Goal: Transaction & Acquisition: Purchase product/service

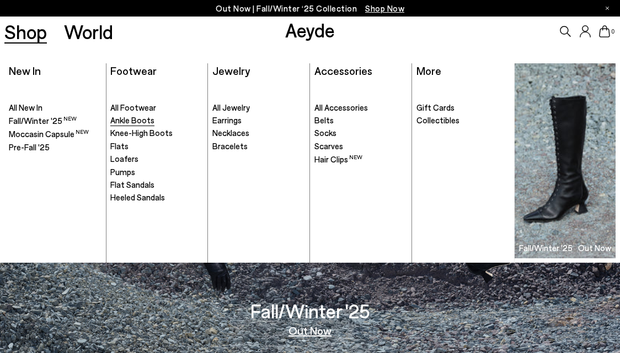
click at [121, 119] on span "Ankle Boots" at bounding box center [132, 120] width 44 height 10
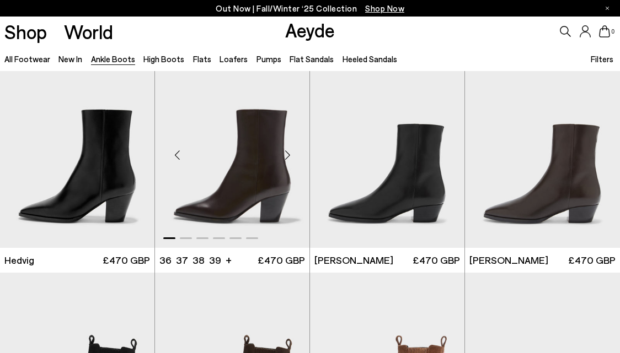
scroll to position [238, 1]
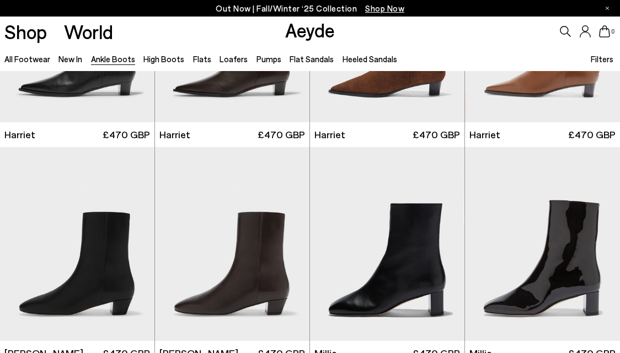
scroll to position [1464, 1]
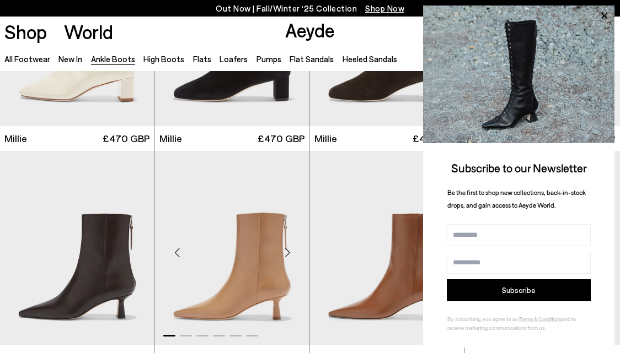
scroll to position [2170, 0]
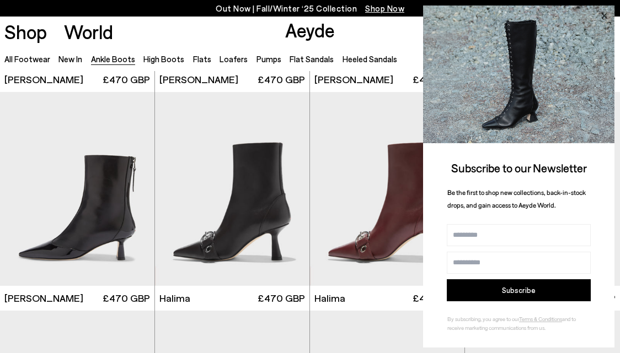
click at [608, 15] on icon at bounding box center [604, 16] width 14 height 14
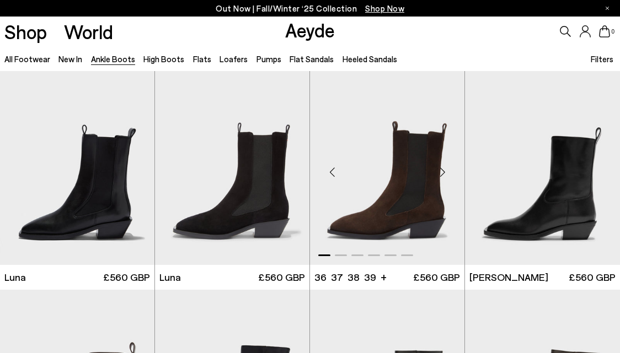
scroll to position [2632, 0]
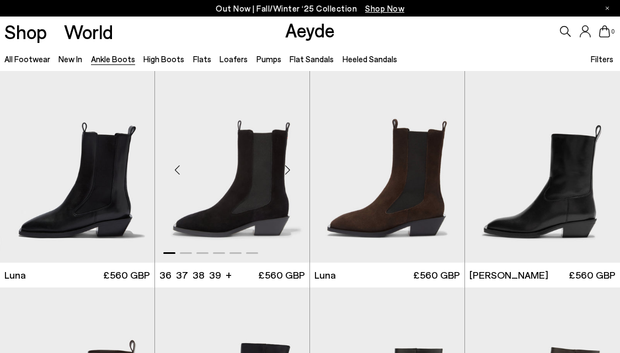
click at [283, 169] on div "Next slide" at bounding box center [287, 170] width 33 height 33
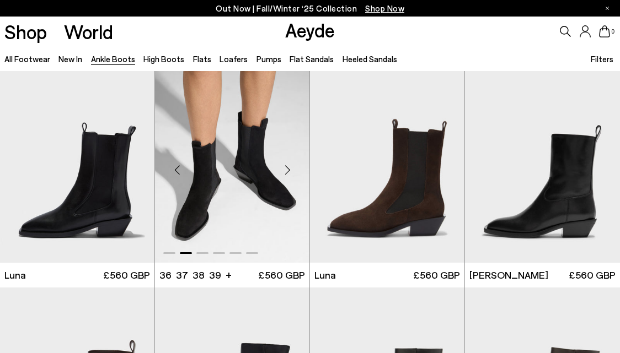
click at [283, 169] on div "Next slide" at bounding box center [287, 170] width 33 height 33
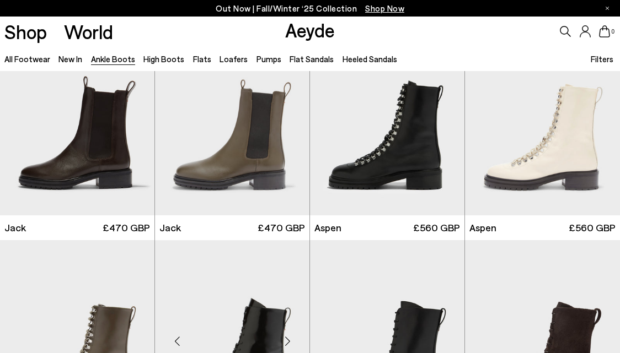
scroll to position [3335, 0]
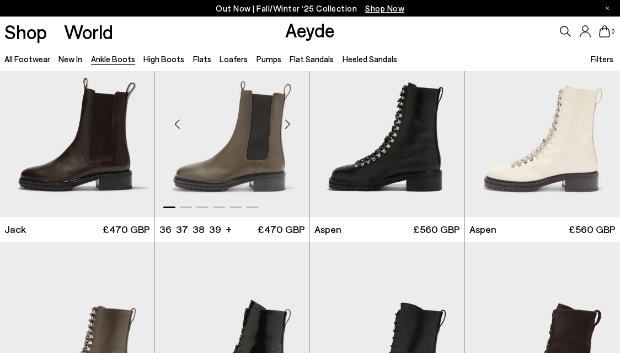
click at [288, 130] on div "Next slide" at bounding box center [287, 124] width 33 height 33
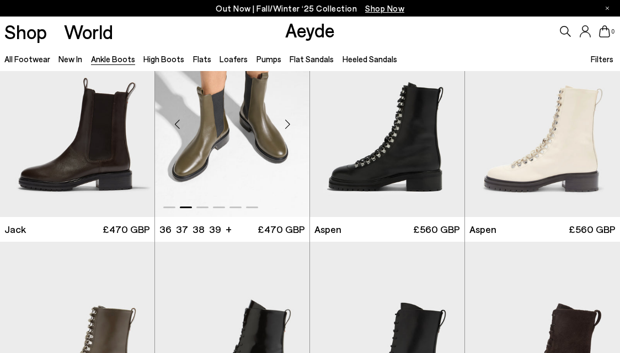
click at [288, 130] on div "Next slide" at bounding box center [287, 124] width 33 height 33
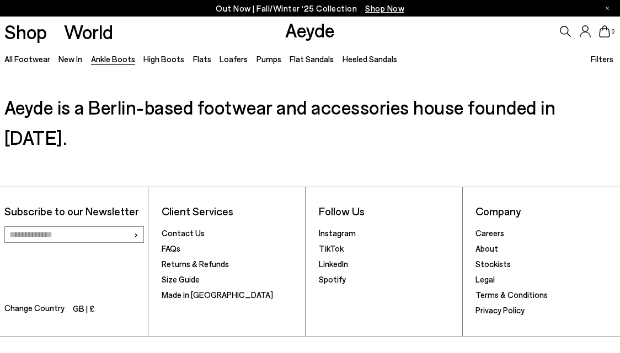
scroll to position [4852, 0]
